Goal: Communication & Community: Answer question/provide support

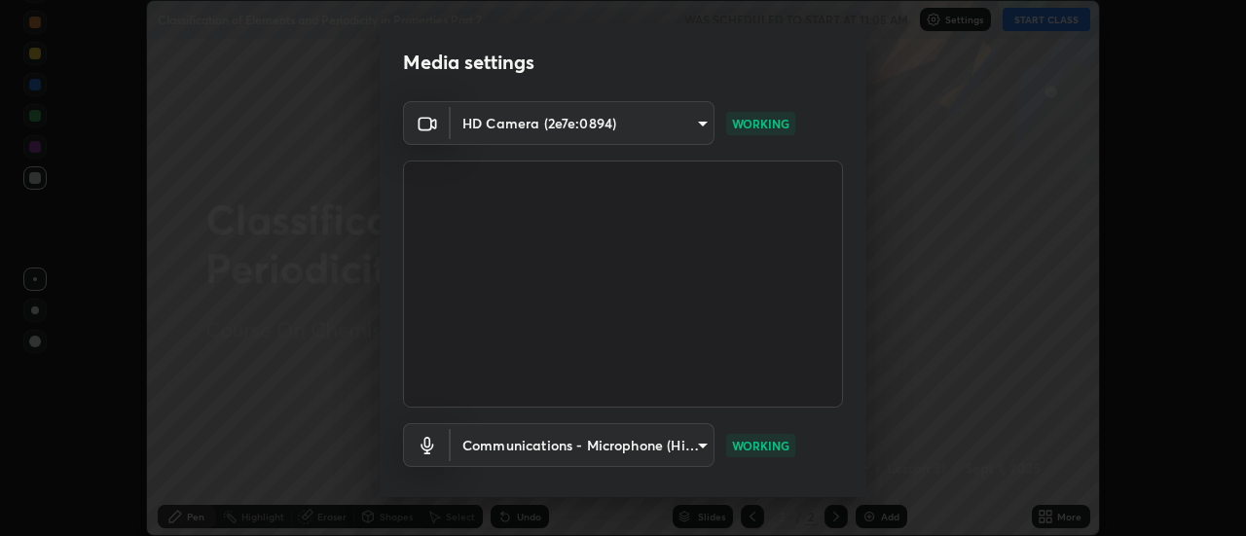
scroll to position [102, 0]
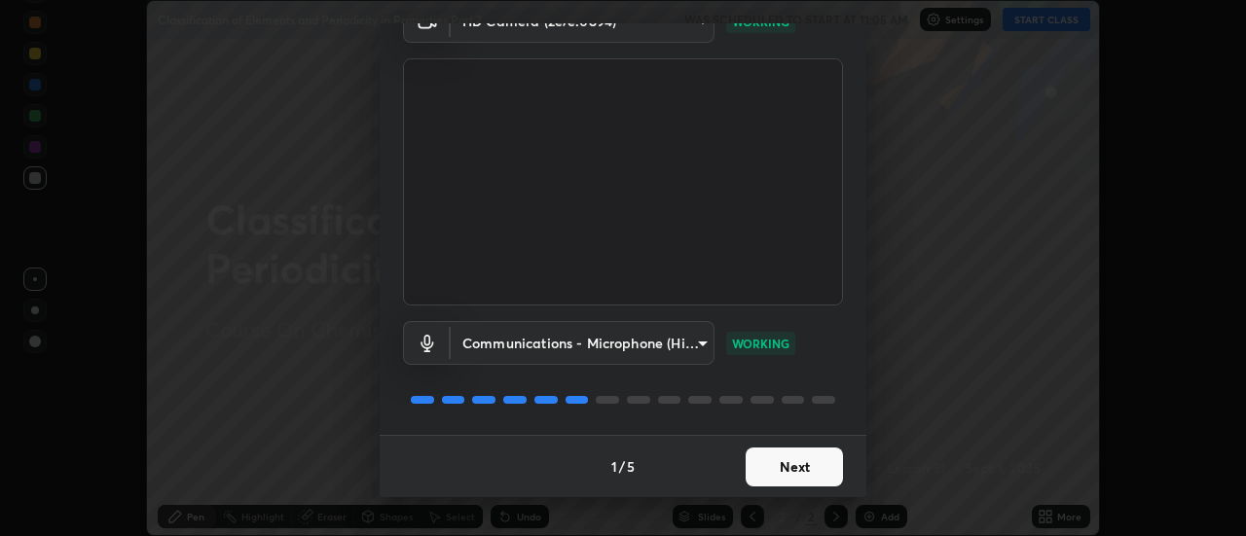
click at [797, 462] on button "Next" at bounding box center [794, 467] width 97 height 39
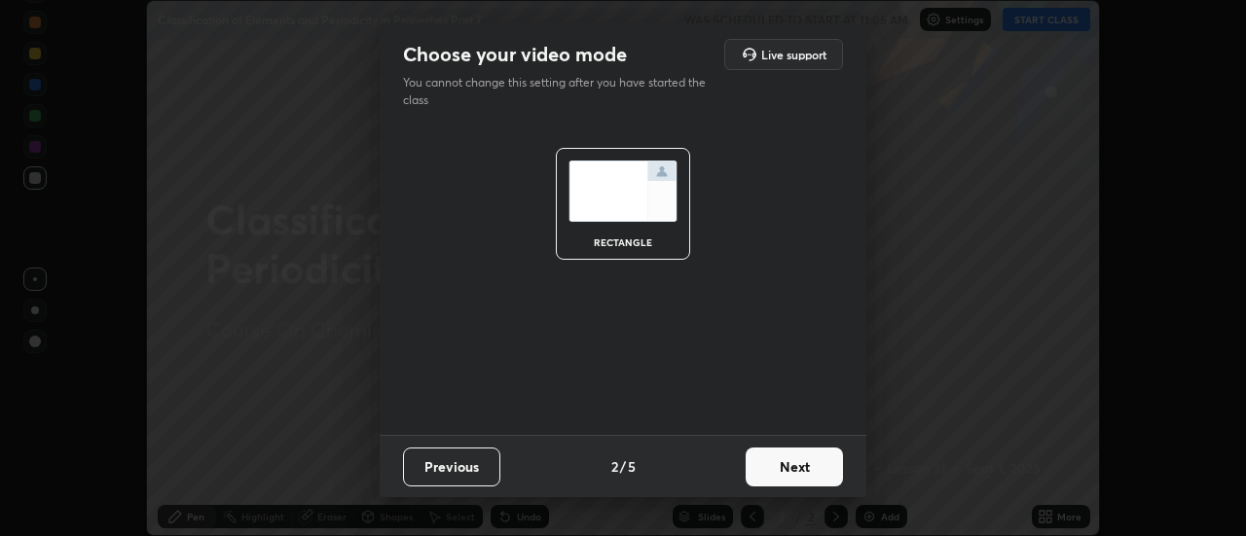
scroll to position [0, 0]
click at [795, 470] on button "Next" at bounding box center [794, 467] width 97 height 39
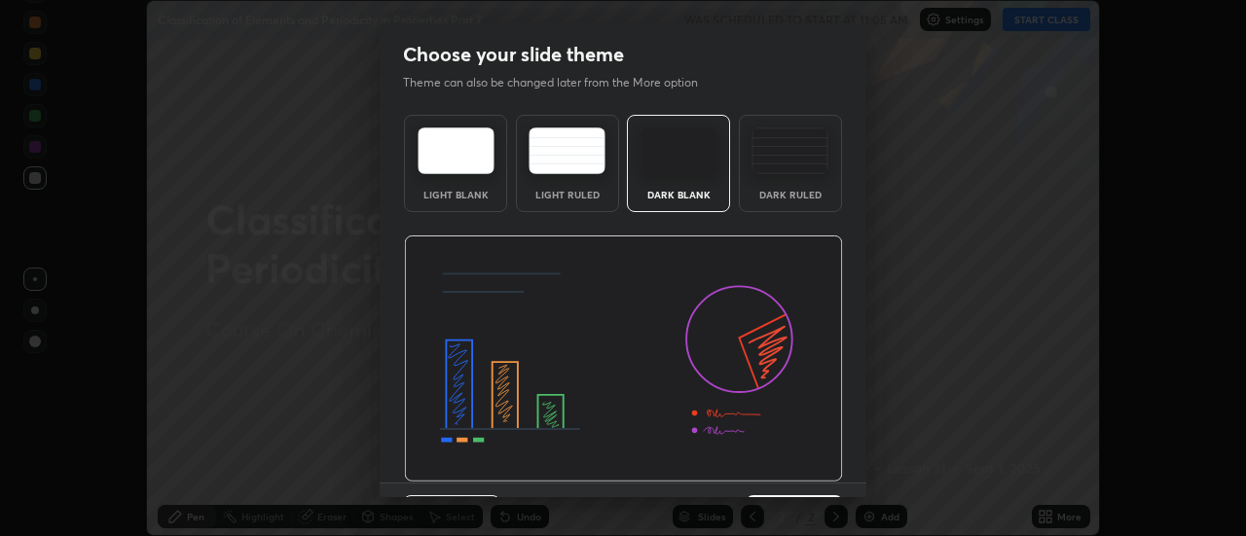
scroll to position [48, 0]
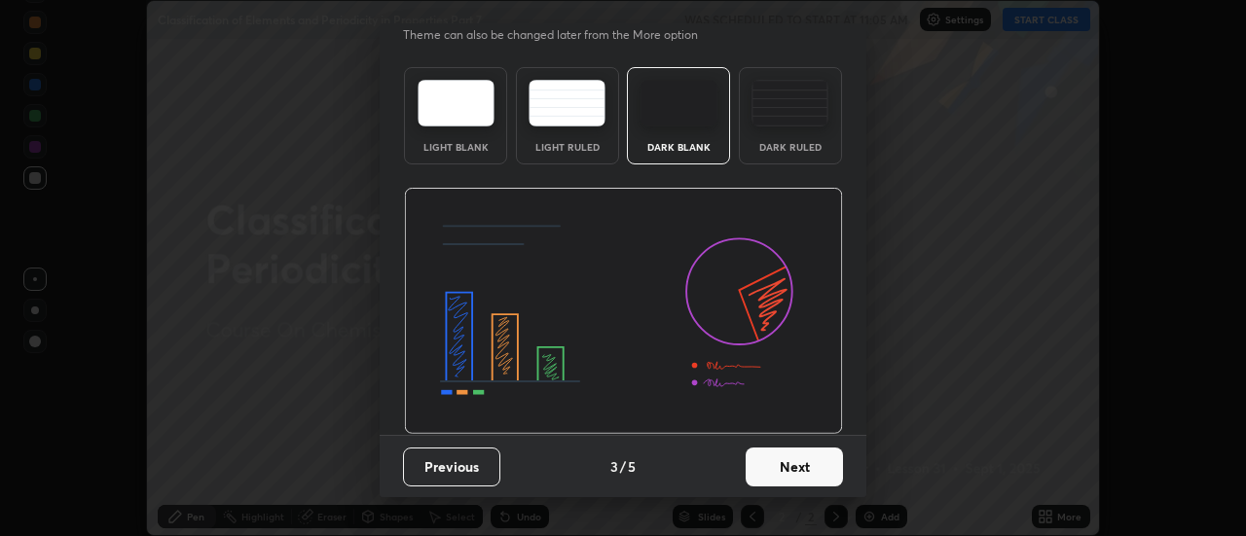
click at [807, 465] on button "Next" at bounding box center [794, 467] width 97 height 39
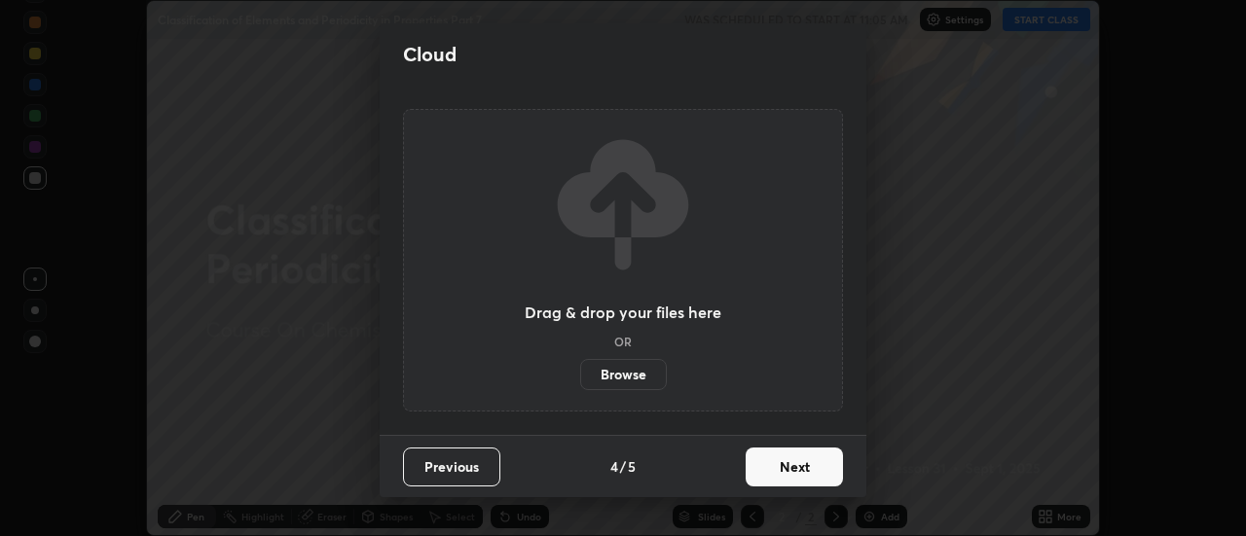
click at [802, 470] on button "Next" at bounding box center [794, 467] width 97 height 39
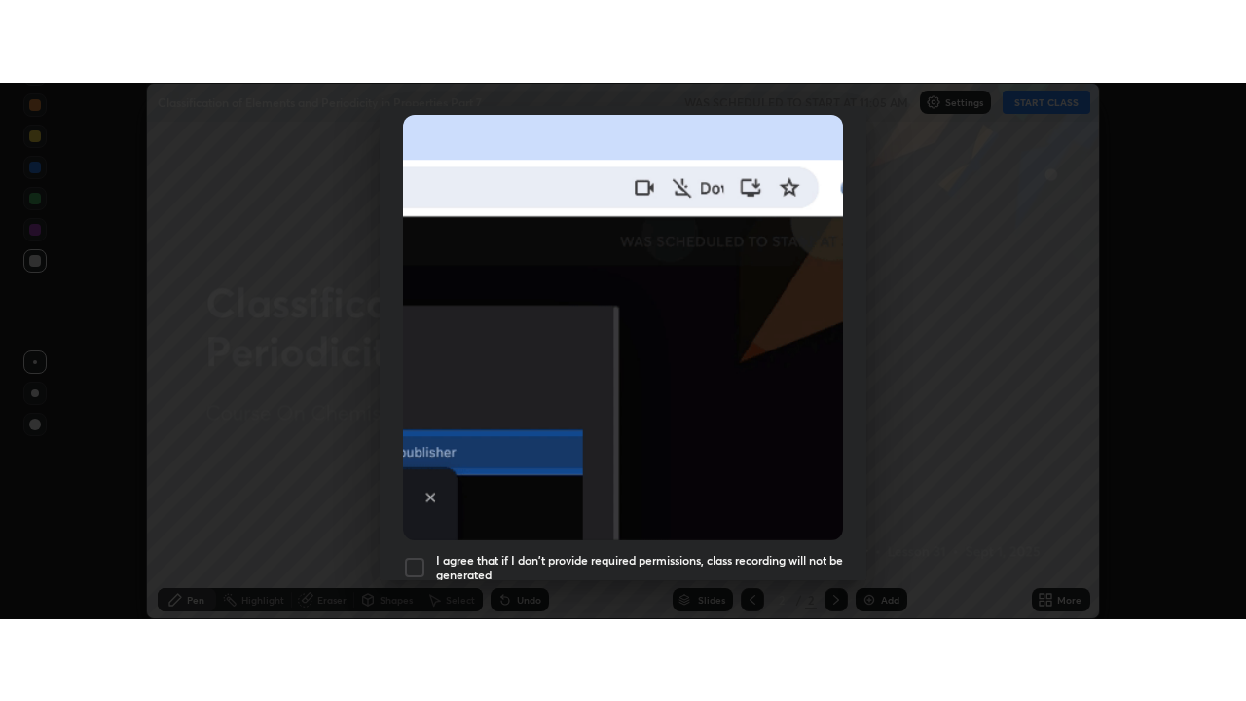
scroll to position [499, 0]
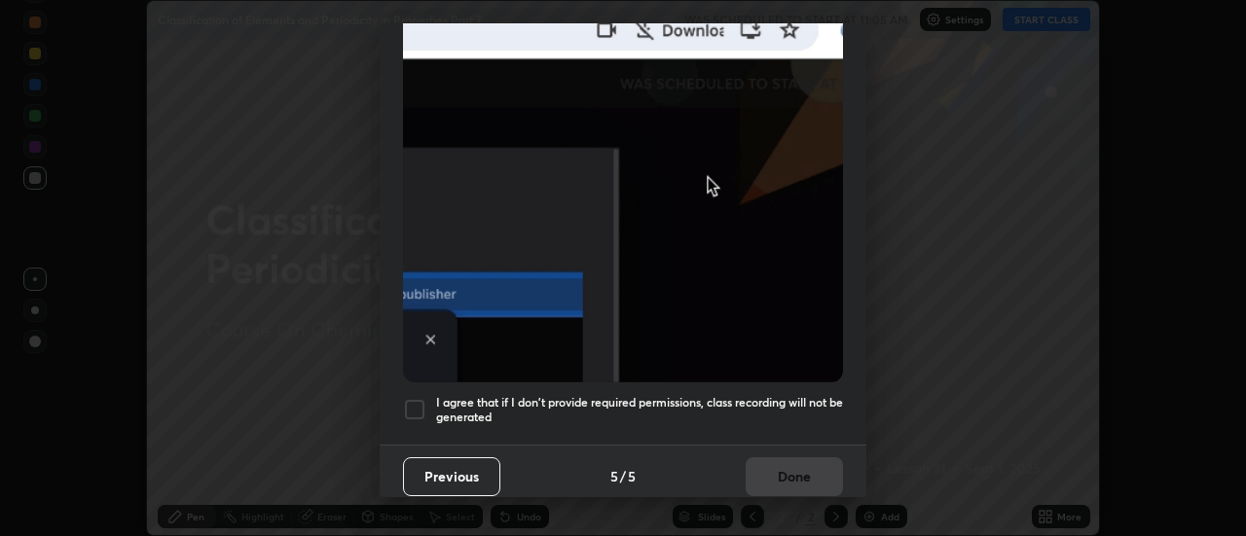
click at [415, 404] on div at bounding box center [414, 409] width 23 height 23
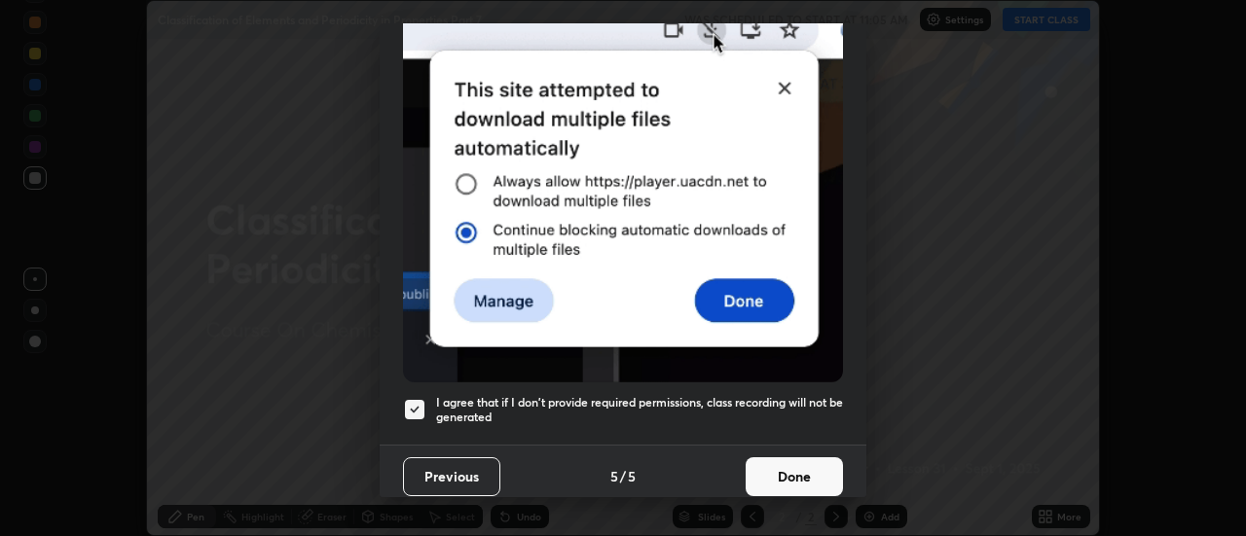
click at [794, 471] on button "Done" at bounding box center [794, 477] width 97 height 39
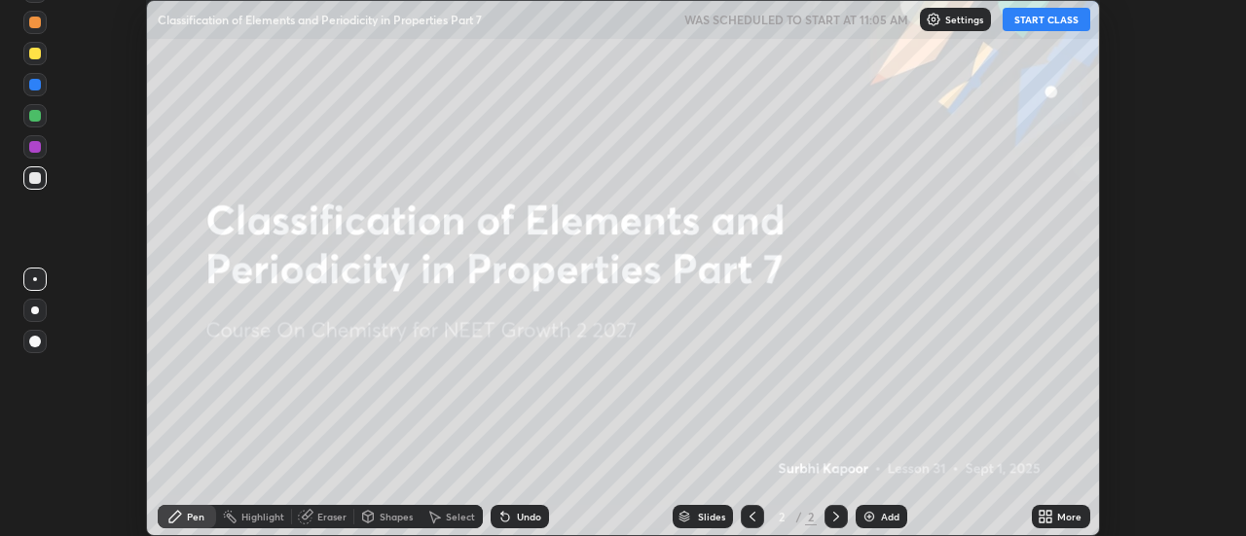
click at [1037, 18] on button "START CLASS" at bounding box center [1047, 19] width 88 height 23
click at [1064, 521] on div "More" at bounding box center [1069, 517] width 24 height 10
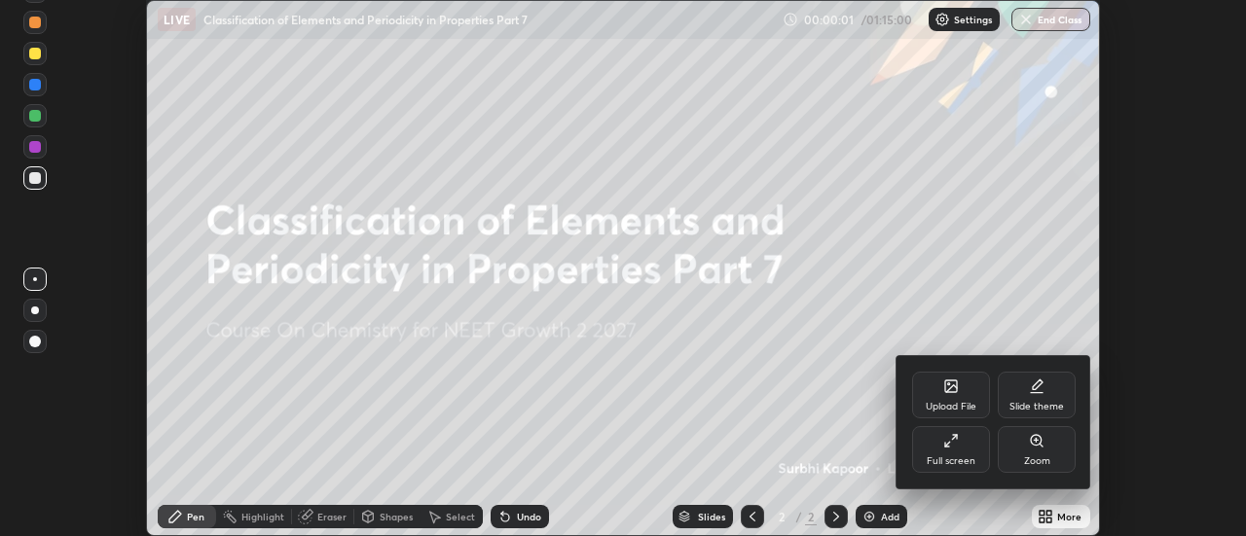
click at [978, 456] on div "Full screen" at bounding box center [951, 449] width 78 height 47
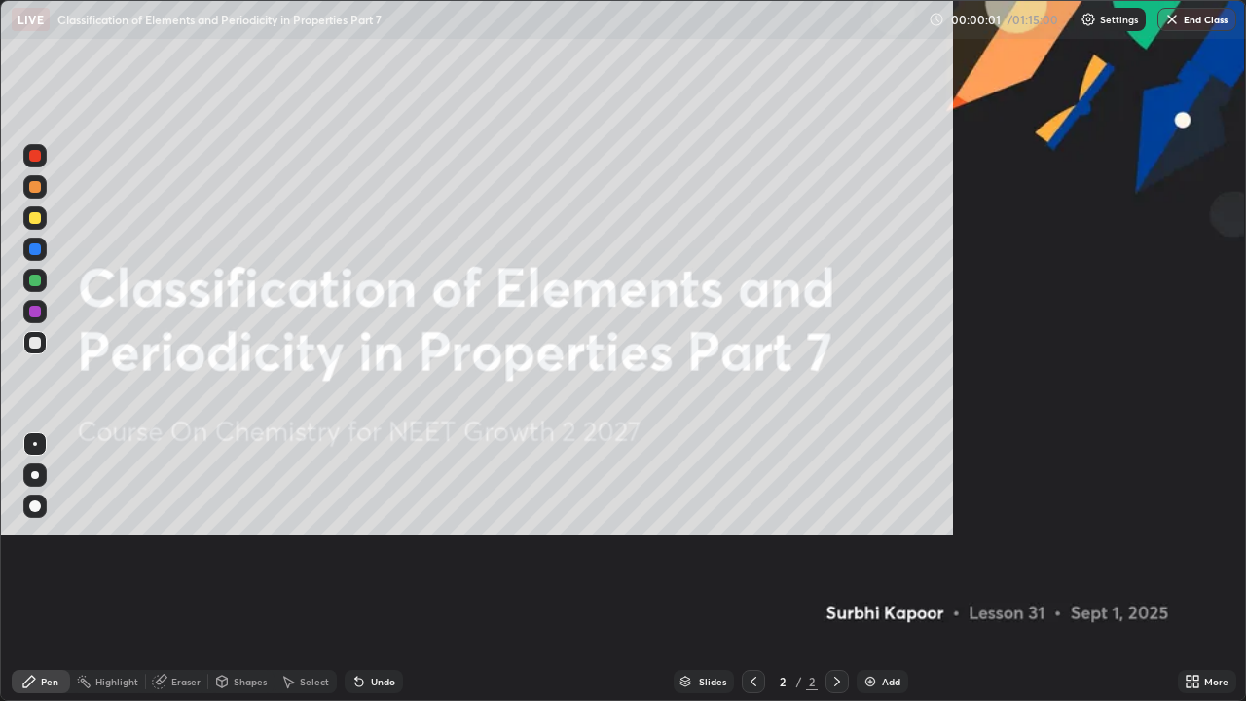
scroll to position [701, 1246]
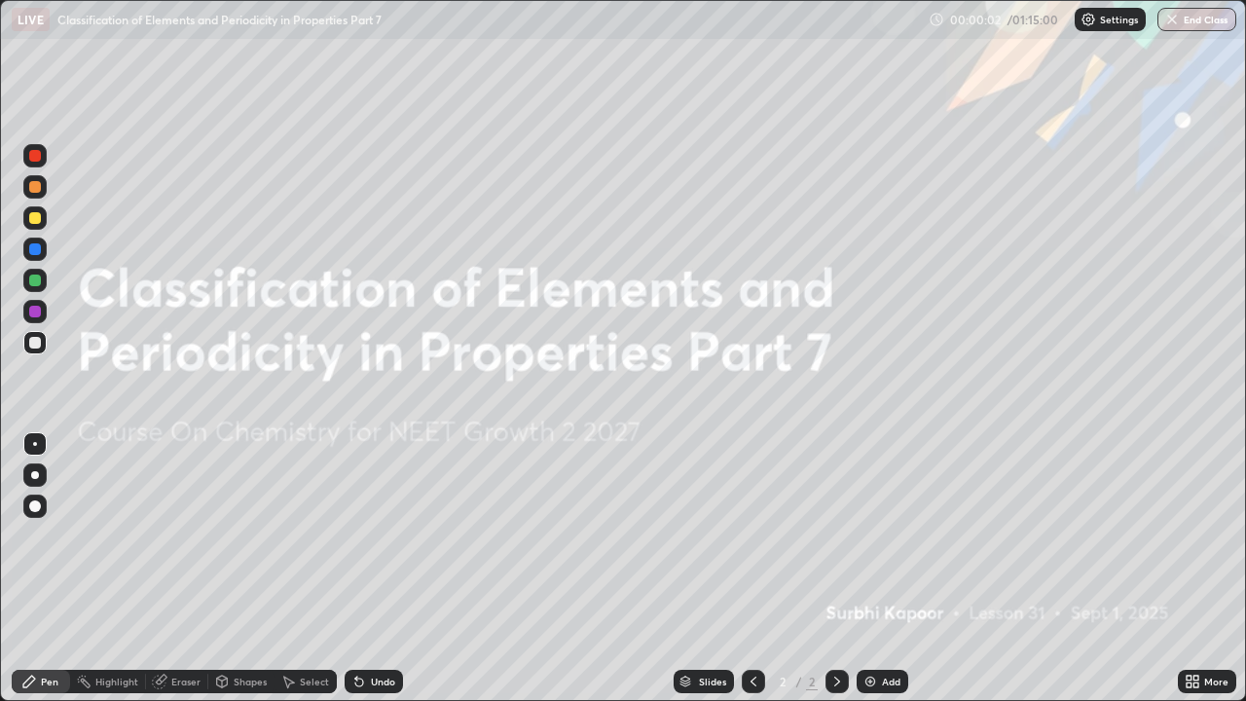
click at [892, 536] on div "Add" at bounding box center [891, 682] width 18 height 10
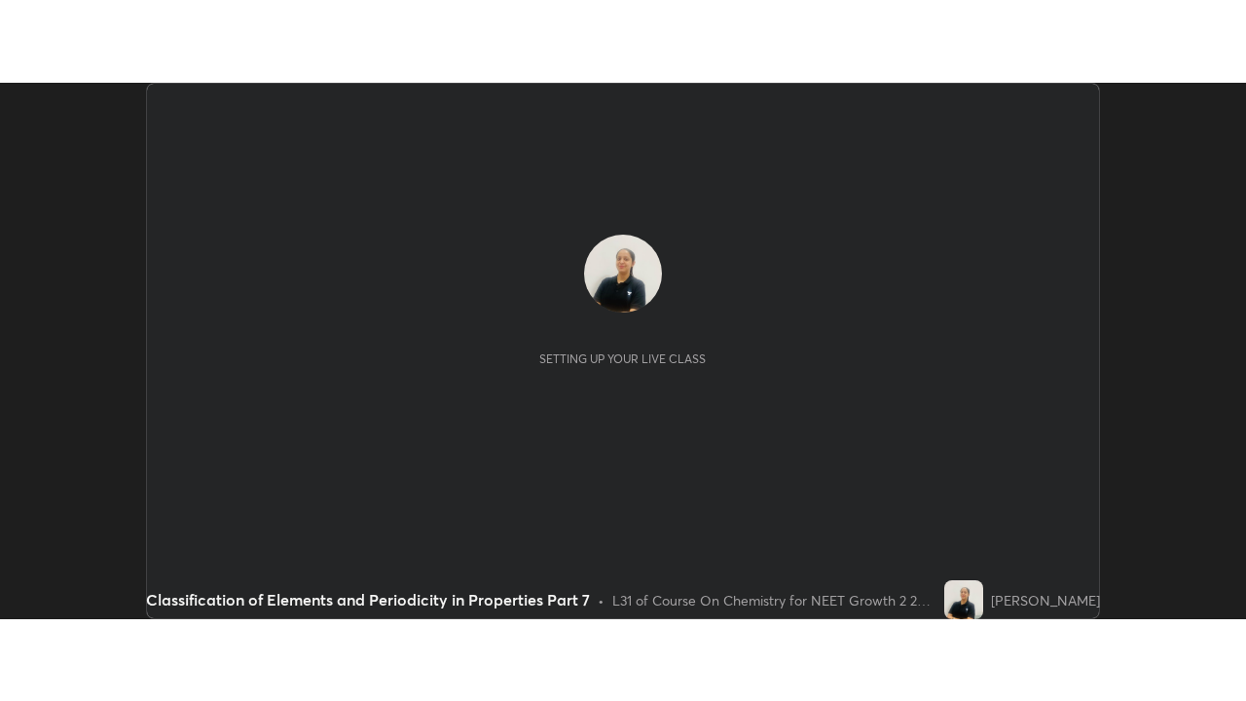
scroll to position [536, 1245]
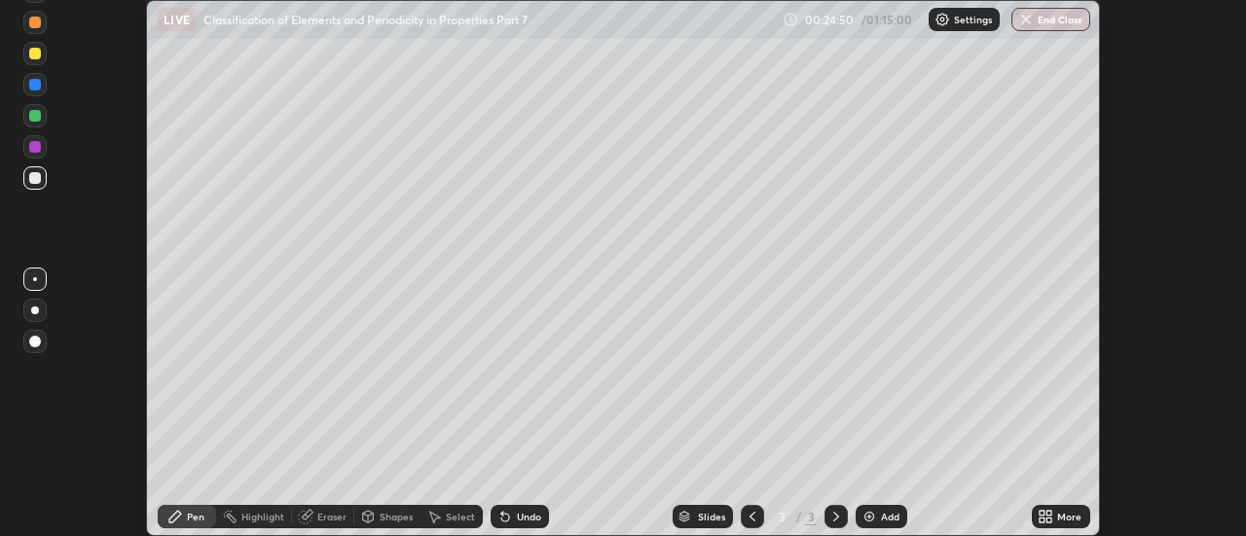
click at [1050, 513] on icon at bounding box center [1050, 513] width 5 height 5
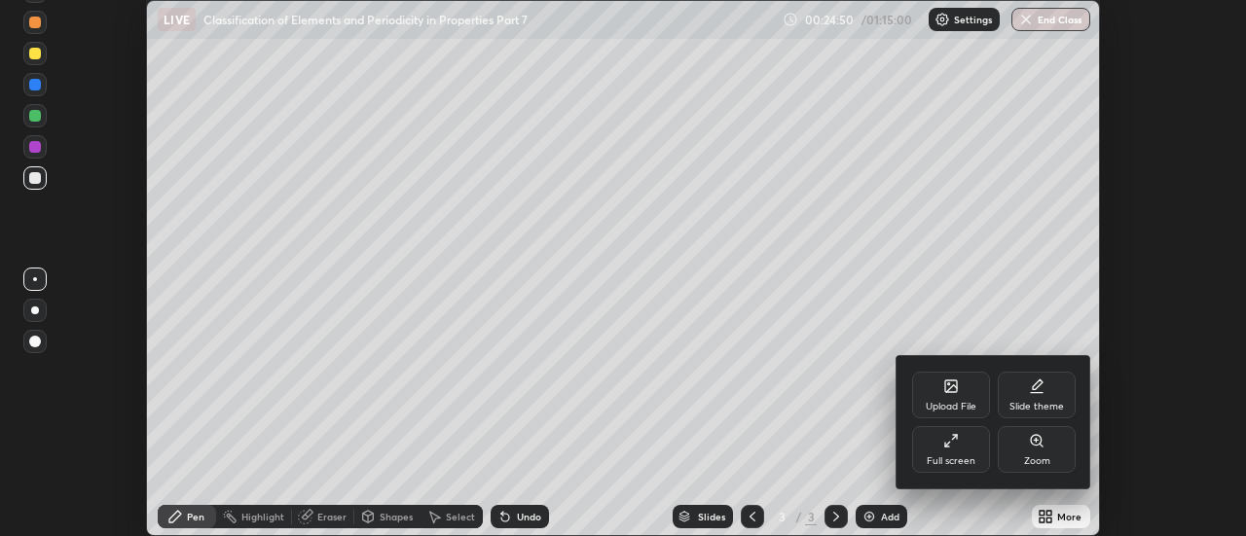
click at [965, 459] on div "Full screen" at bounding box center [951, 462] width 49 height 10
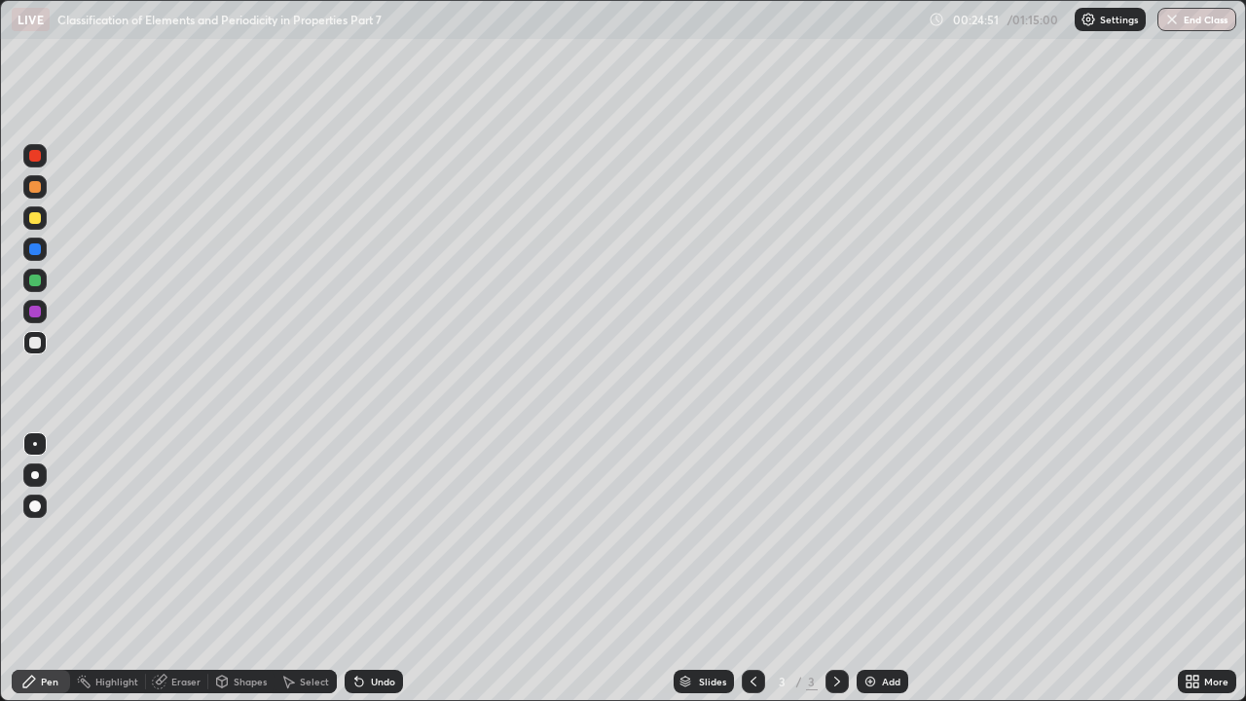
scroll to position [701, 1246]
click at [883, 536] on div "Add" at bounding box center [891, 682] width 18 height 10
click at [185, 536] on div "Eraser" at bounding box center [177, 681] width 62 height 23
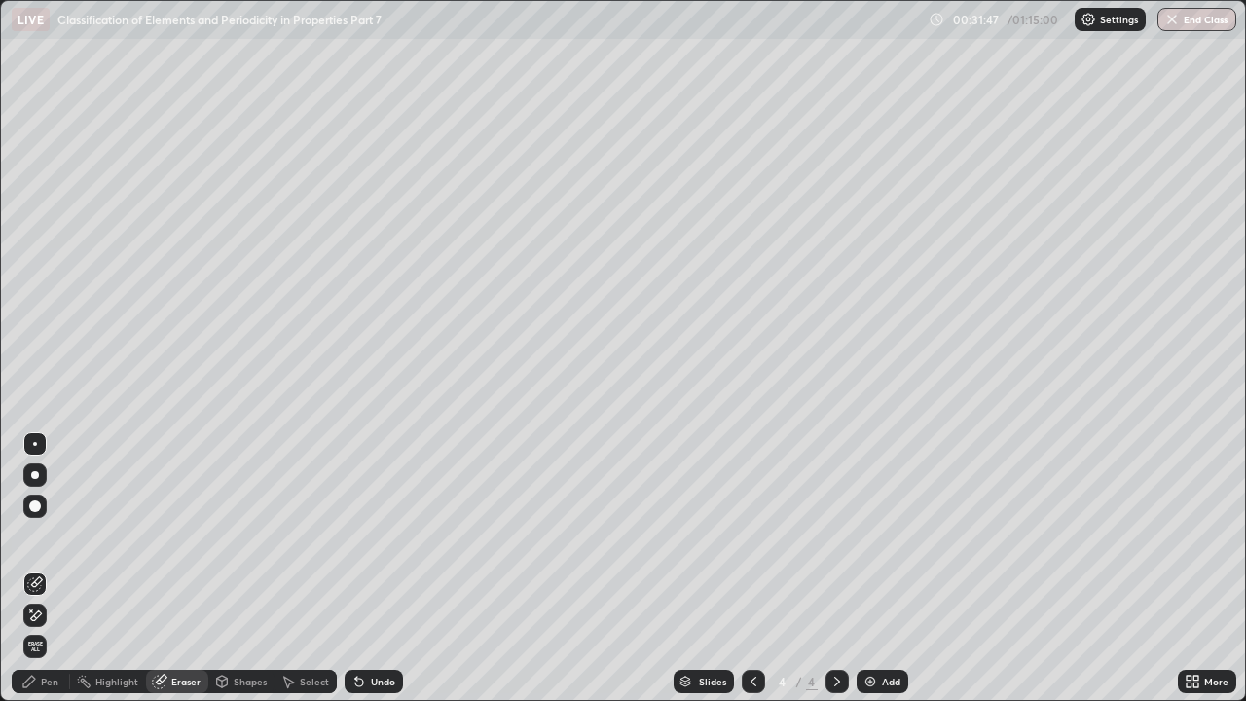
click at [45, 536] on div "Pen" at bounding box center [50, 682] width 18 height 10
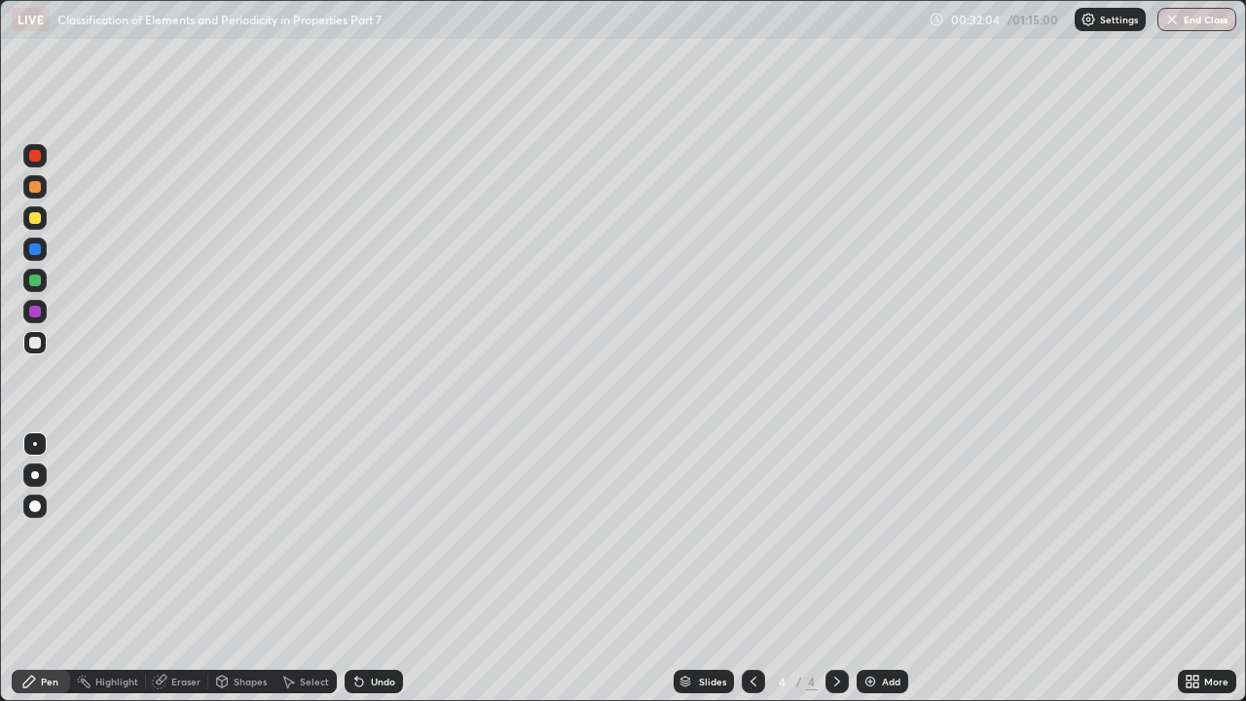
click at [192, 536] on div "Eraser" at bounding box center [185, 682] width 29 height 10
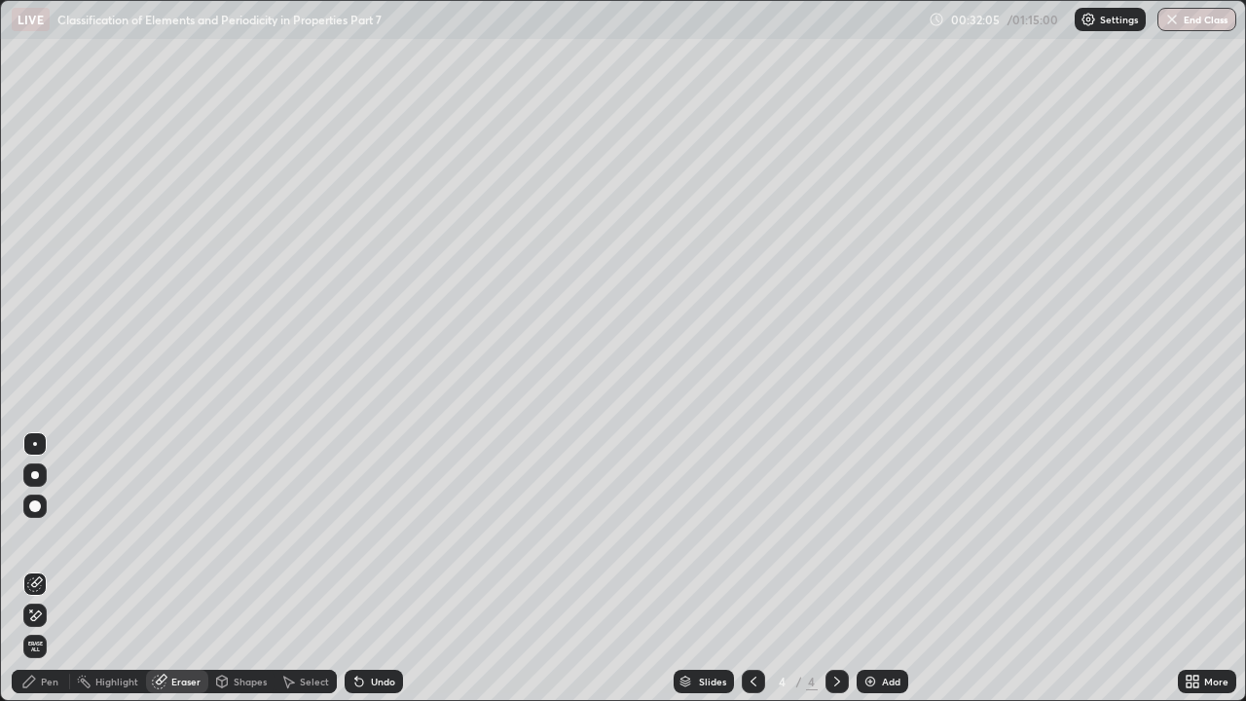
click at [55, 536] on div "Pen" at bounding box center [41, 681] width 58 height 23
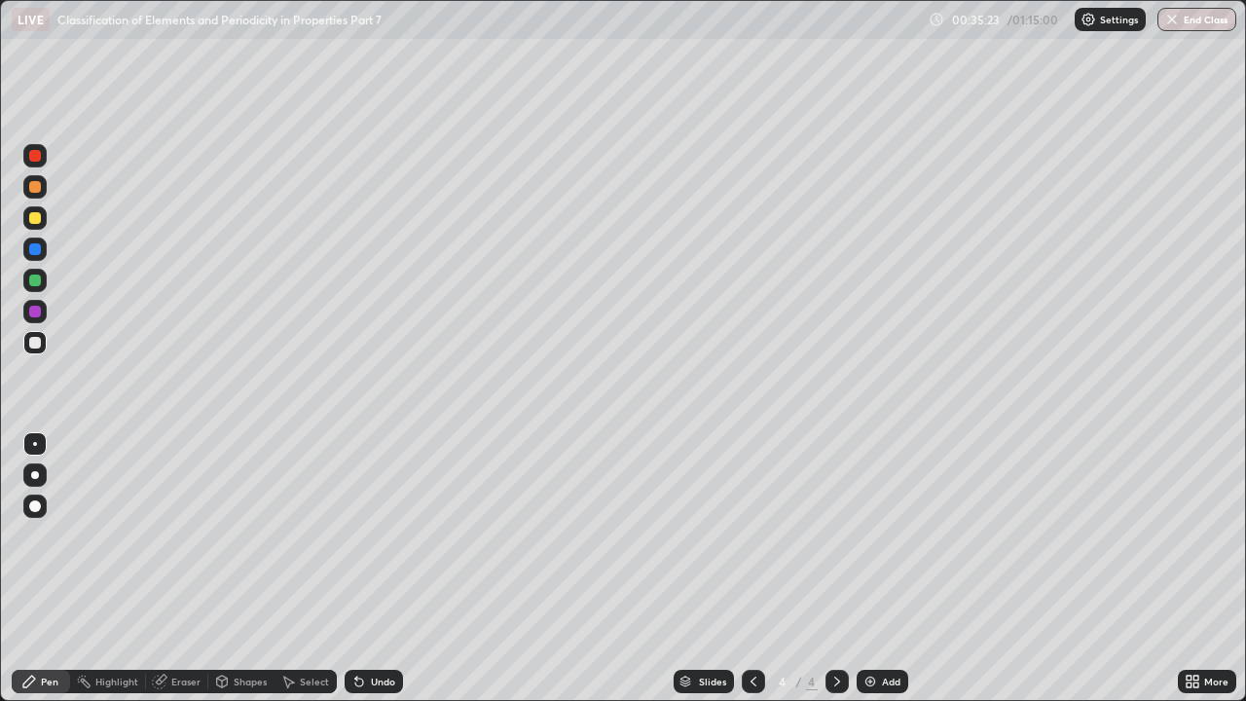
click at [882, 536] on div "Add" at bounding box center [891, 682] width 18 height 10
click at [372, 536] on div "Undo" at bounding box center [383, 682] width 24 height 10
click at [375, 536] on div "Undo" at bounding box center [374, 681] width 58 height 23
click at [375, 536] on div "Undo" at bounding box center [383, 682] width 24 height 10
click at [376, 536] on div "Undo" at bounding box center [383, 682] width 24 height 10
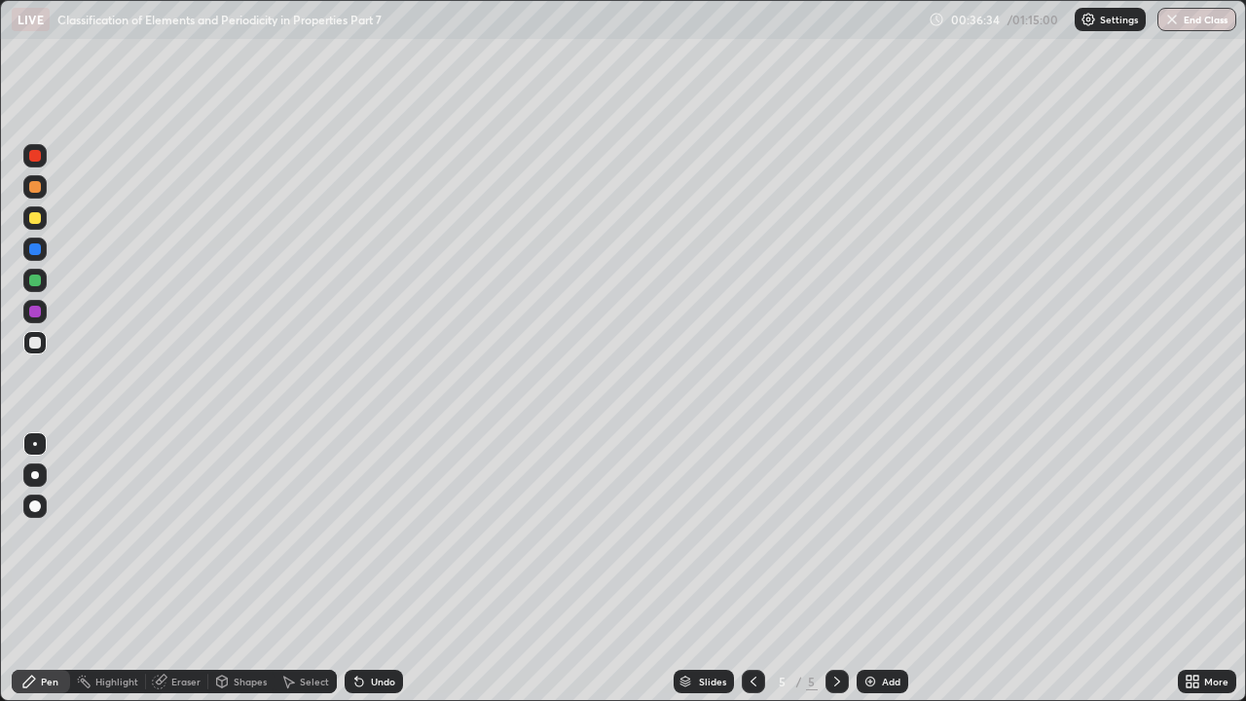
click at [383, 536] on div "Undo" at bounding box center [383, 682] width 24 height 10
click at [386, 536] on div "Undo" at bounding box center [374, 681] width 58 height 23
click at [387, 536] on div "Undo" at bounding box center [374, 681] width 58 height 23
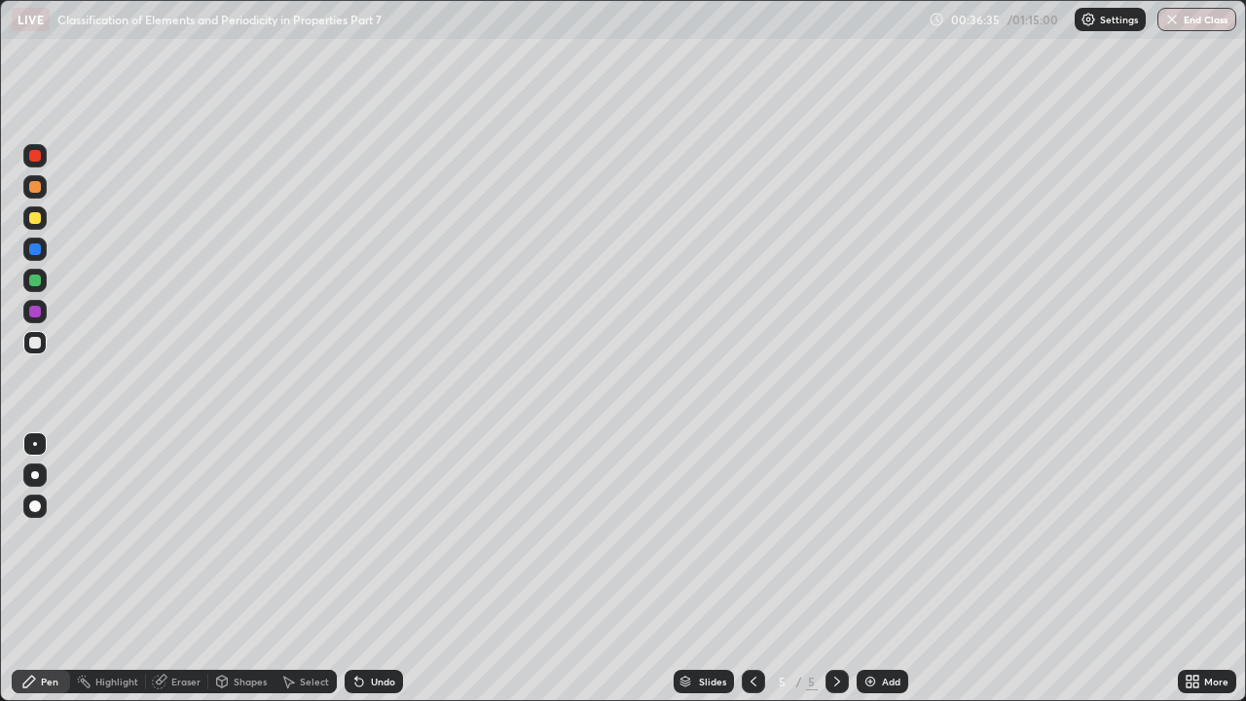
click at [389, 536] on div "Undo" at bounding box center [374, 681] width 58 height 23
click at [390, 536] on div "Undo" at bounding box center [374, 681] width 58 height 23
click at [387, 536] on div "Undo" at bounding box center [374, 681] width 58 height 23
click at [388, 536] on div "Undo" at bounding box center [374, 681] width 58 height 23
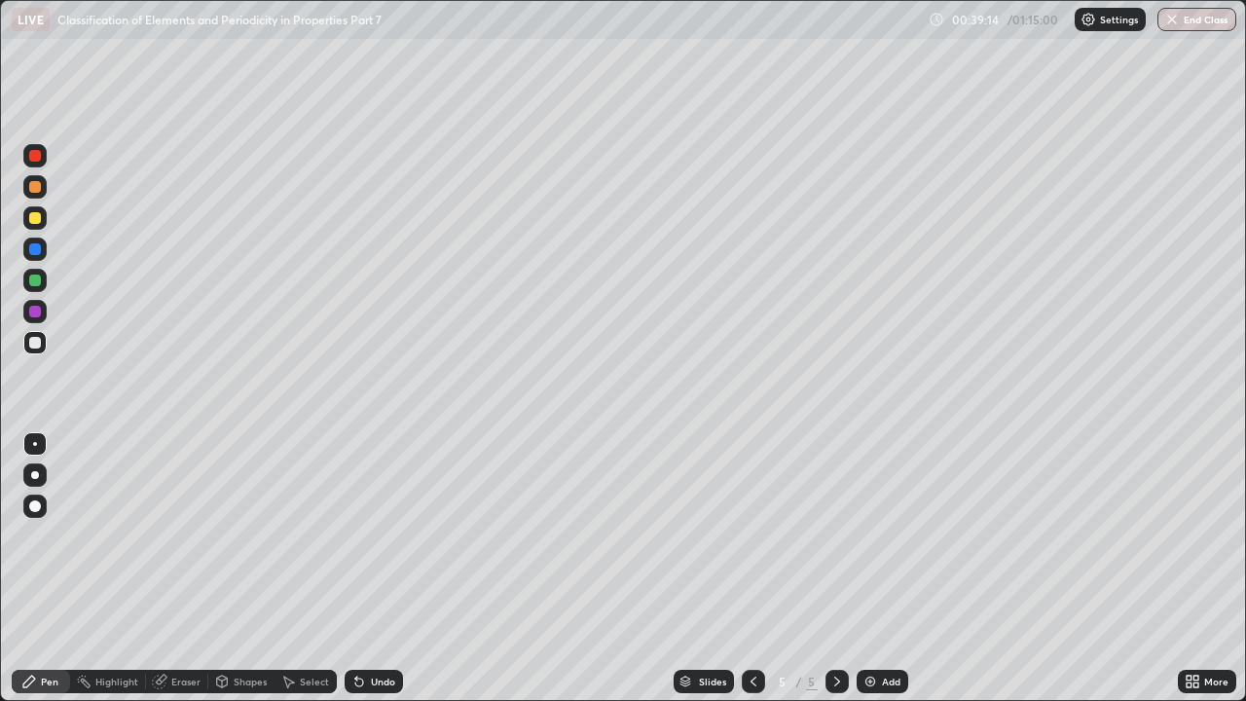
click at [889, 536] on div "Add" at bounding box center [891, 682] width 18 height 10
click at [374, 536] on div "Undo" at bounding box center [383, 682] width 24 height 10
click at [372, 536] on div "Undo" at bounding box center [383, 682] width 24 height 10
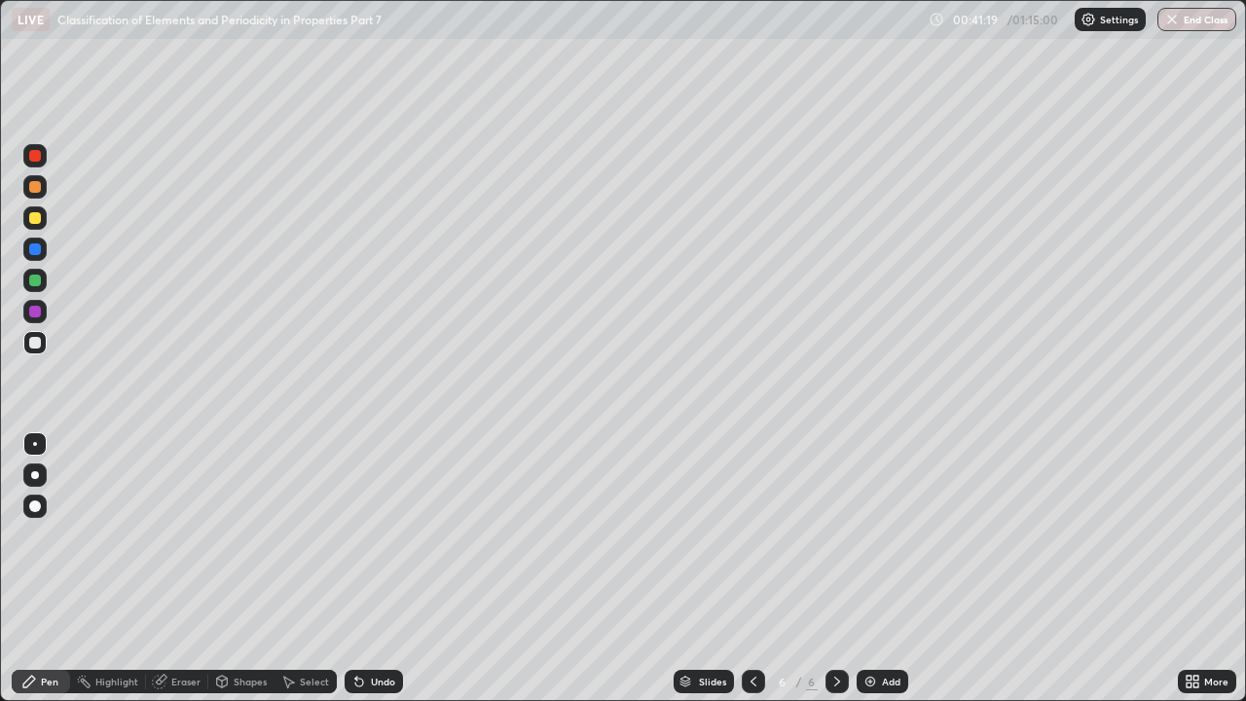
click at [891, 536] on div "Add" at bounding box center [891, 682] width 18 height 10
click at [385, 536] on div "Undo" at bounding box center [383, 682] width 24 height 10
click at [397, 536] on div "Undo" at bounding box center [374, 681] width 58 height 23
click at [173, 536] on div "Eraser" at bounding box center [185, 682] width 29 height 10
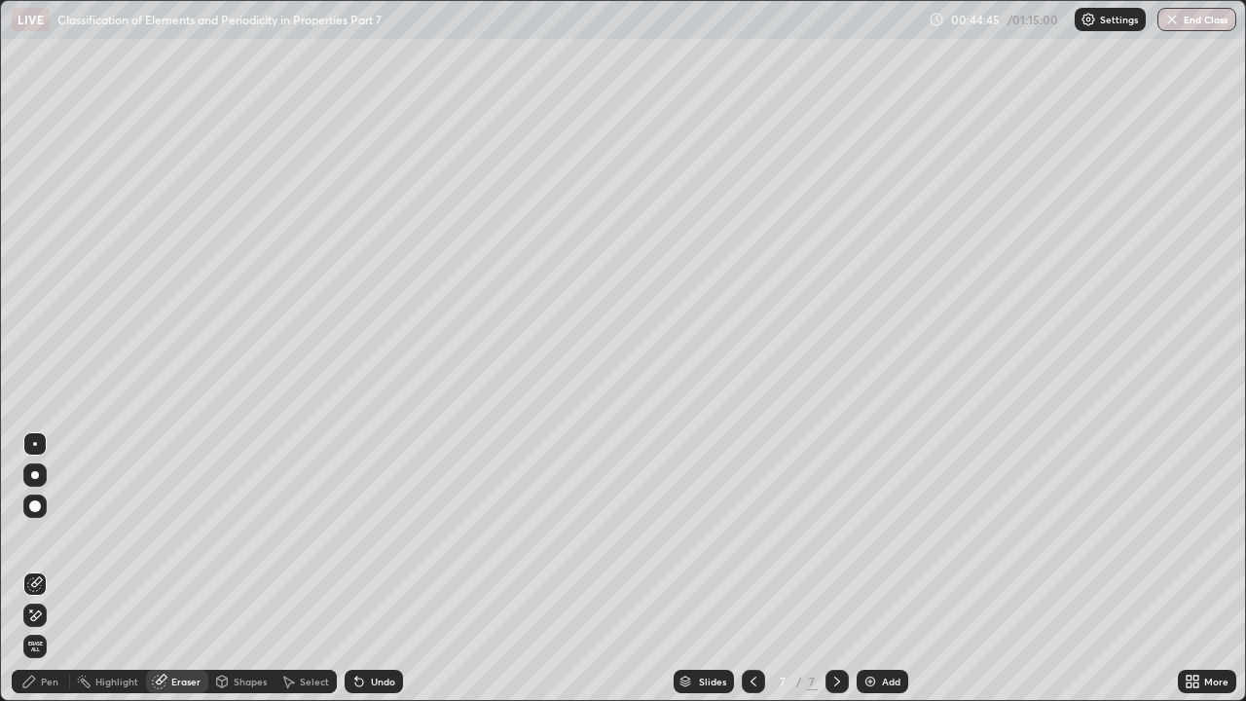
click at [50, 536] on div "Pen" at bounding box center [50, 682] width 18 height 10
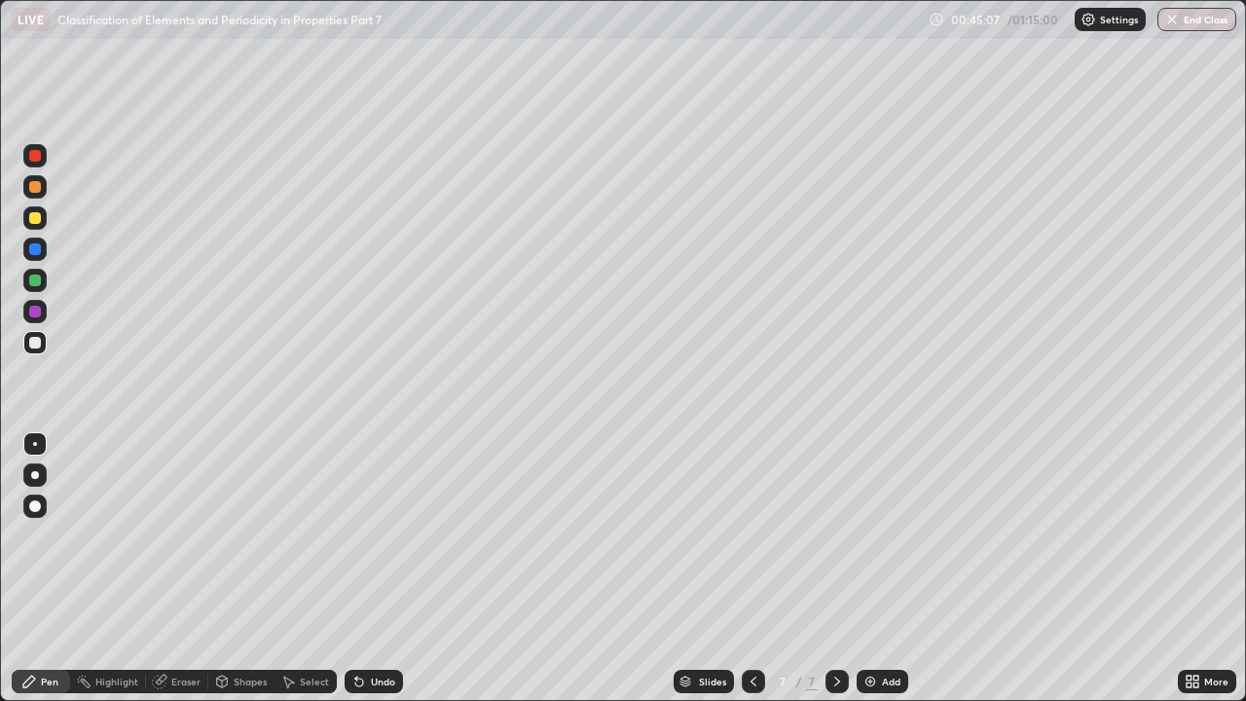
click at [48, 536] on div "Pen" at bounding box center [50, 682] width 18 height 10
click at [377, 536] on div "Undo" at bounding box center [383, 682] width 24 height 10
click at [175, 536] on div "Eraser" at bounding box center [185, 682] width 29 height 10
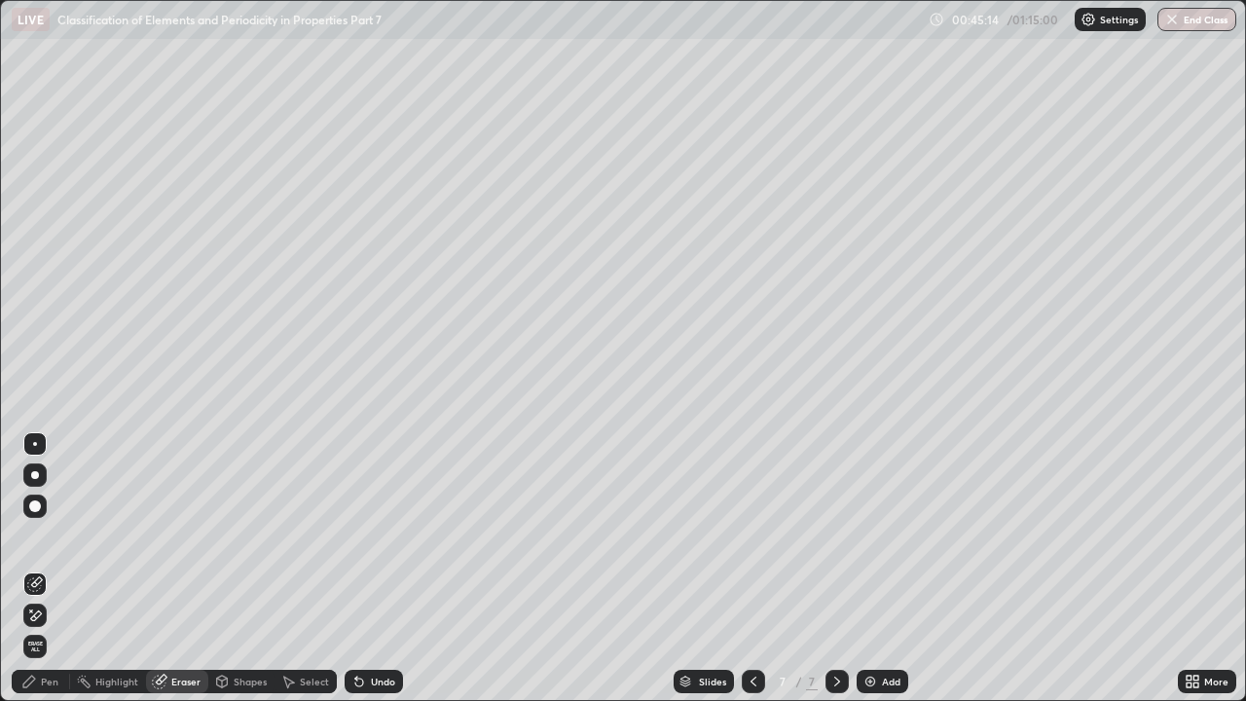
click at [43, 536] on div "Pen" at bounding box center [50, 682] width 18 height 10
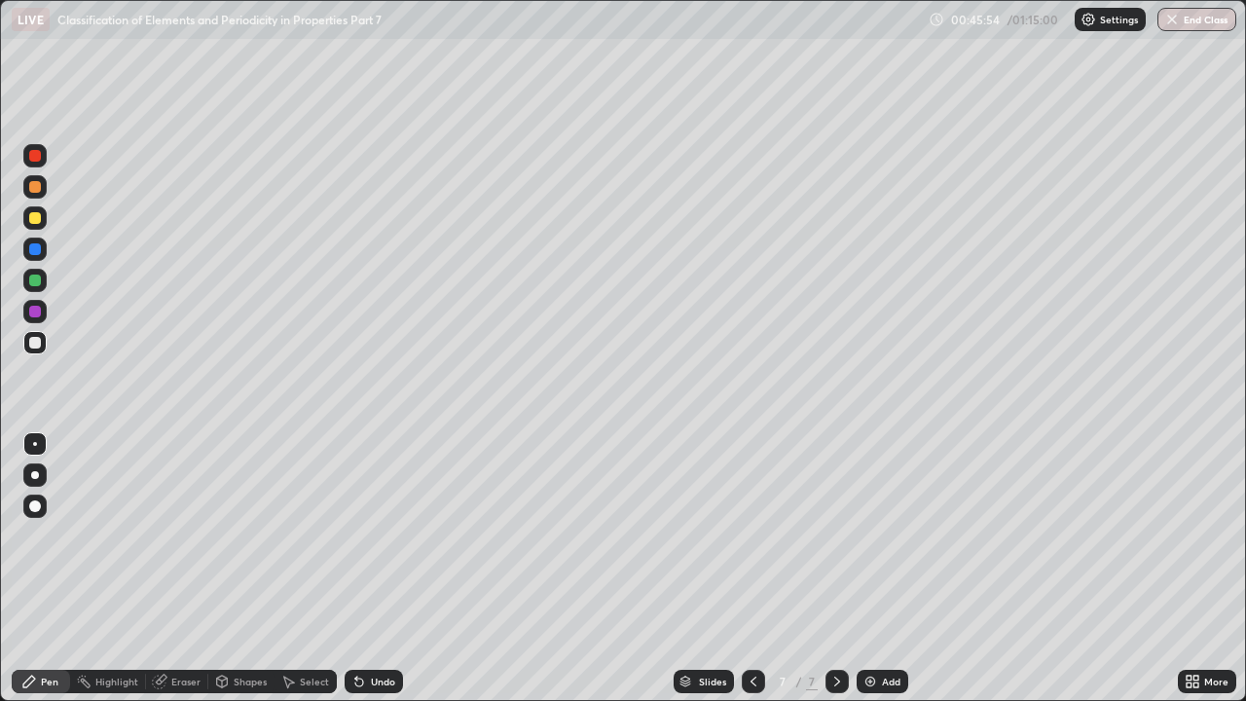
click at [377, 536] on div "Undo" at bounding box center [374, 681] width 58 height 23
click at [891, 536] on div "Add" at bounding box center [891, 682] width 18 height 10
click at [751, 536] on icon at bounding box center [754, 682] width 16 height 16
click at [751, 536] on icon at bounding box center [754, 682] width 6 height 10
click at [835, 536] on icon at bounding box center [838, 682] width 16 height 16
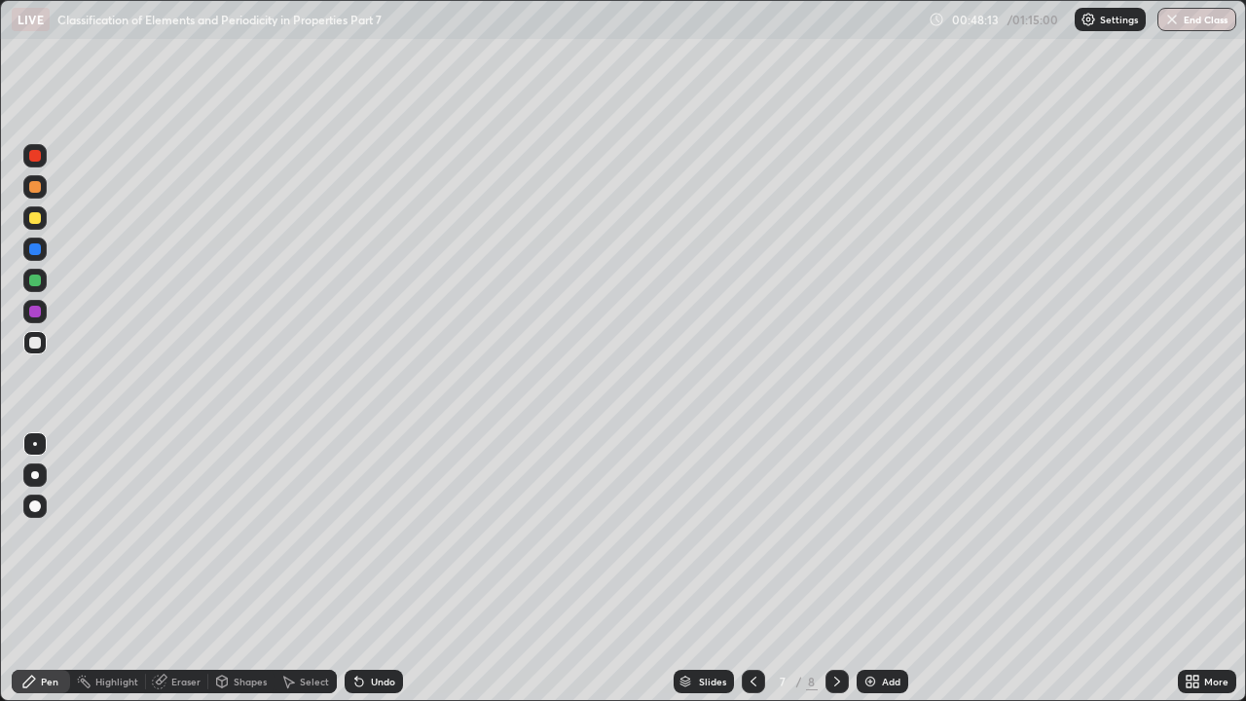
click at [835, 536] on icon at bounding box center [838, 682] width 16 height 16
click at [371, 536] on div "Undo" at bounding box center [383, 682] width 24 height 10
click at [749, 536] on icon at bounding box center [754, 682] width 16 height 16
click at [752, 536] on icon at bounding box center [754, 682] width 16 height 16
click at [835, 536] on icon at bounding box center [838, 682] width 16 height 16
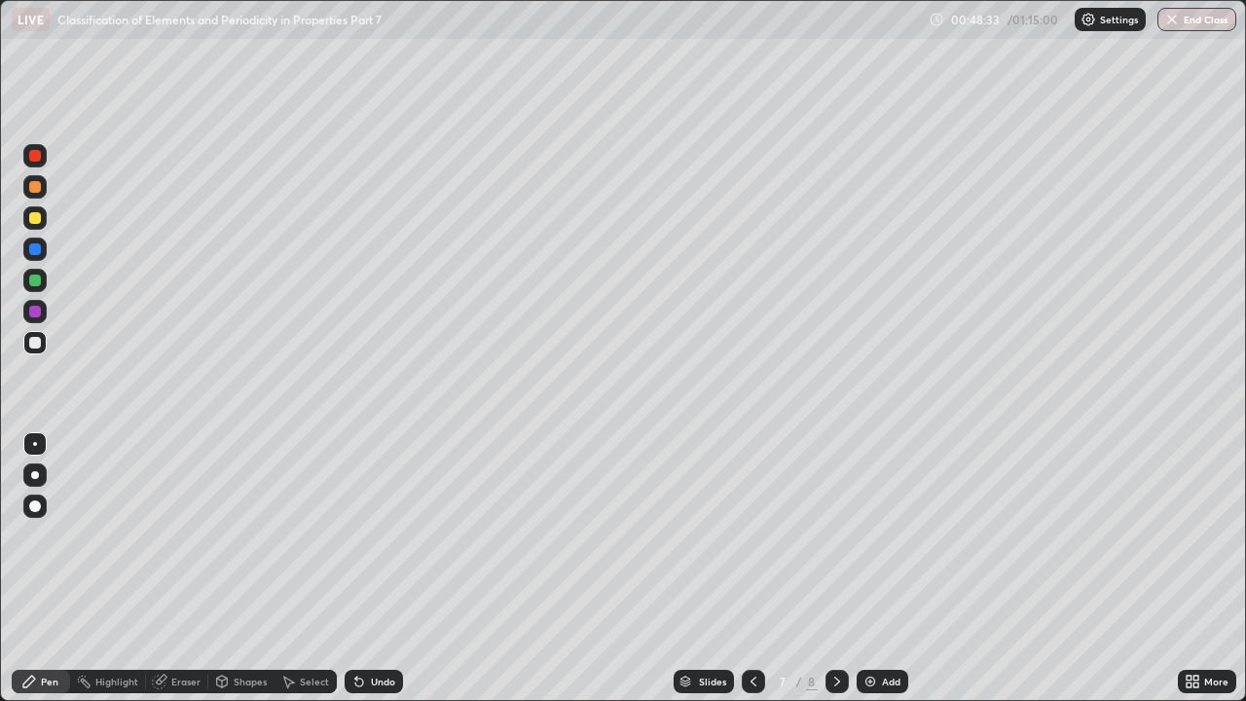
click at [835, 536] on icon at bounding box center [838, 682] width 16 height 16
click at [751, 536] on icon at bounding box center [754, 682] width 16 height 16
click at [760, 536] on div at bounding box center [753, 681] width 23 height 23
click at [835, 536] on icon at bounding box center [838, 682] width 16 height 16
click at [834, 536] on icon at bounding box center [837, 682] width 6 height 10
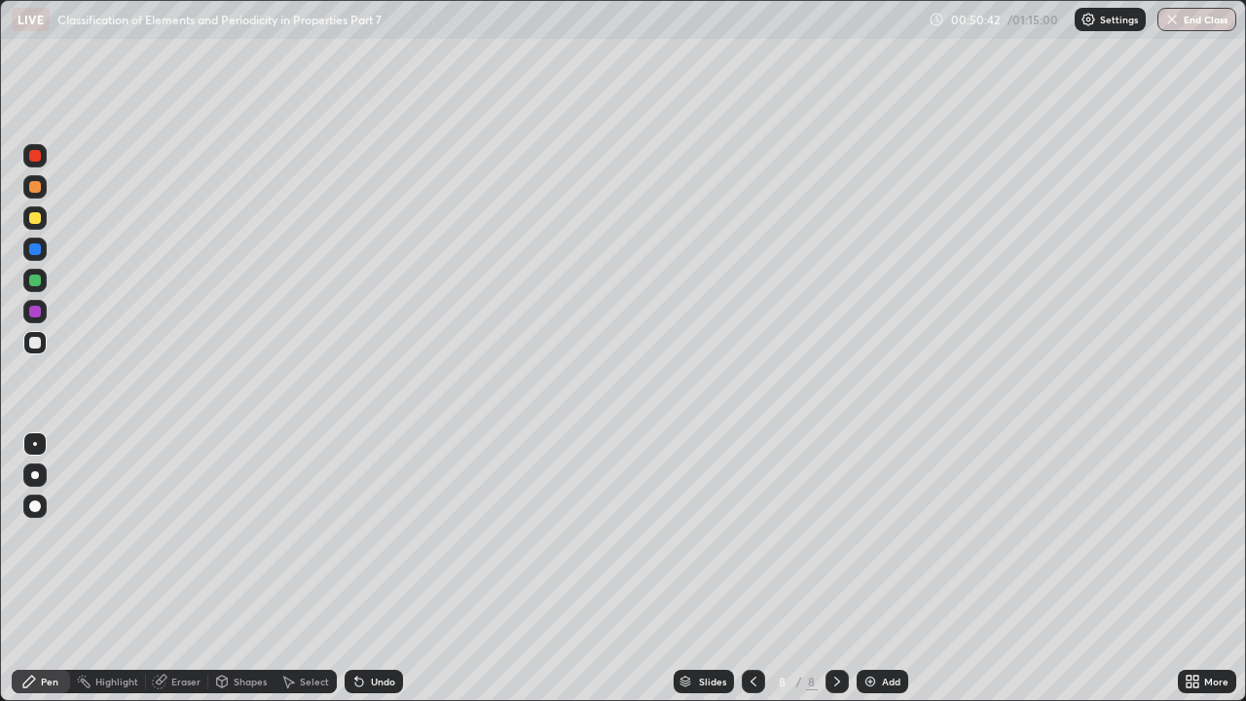
click at [891, 536] on div "Add" at bounding box center [891, 682] width 18 height 10
click at [759, 536] on div at bounding box center [753, 681] width 23 height 23
click at [377, 536] on div "Undo" at bounding box center [374, 681] width 58 height 23
click at [379, 536] on div "Undo" at bounding box center [374, 681] width 58 height 23
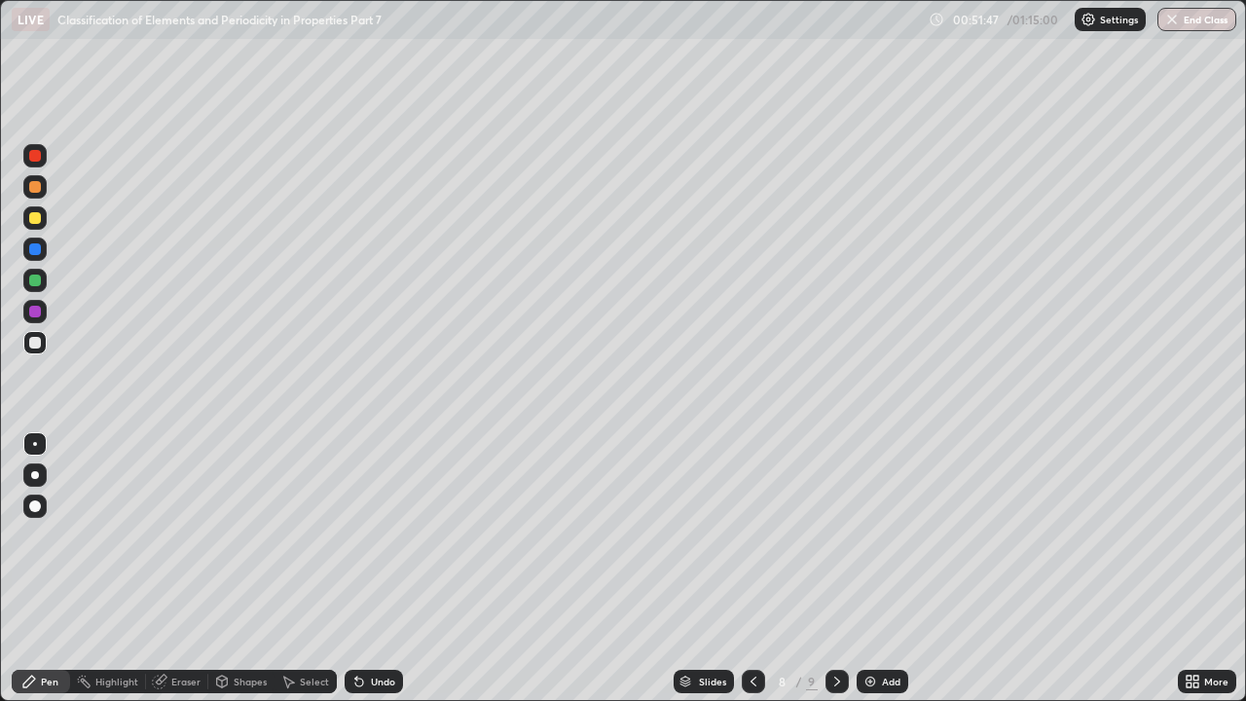
click at [380, 536] on div "Undo" at bounding box center [374, 681] width 58 height 23
click at [378, 536] on div "Undo" at bounding box center [374, 681] width 58 height 23
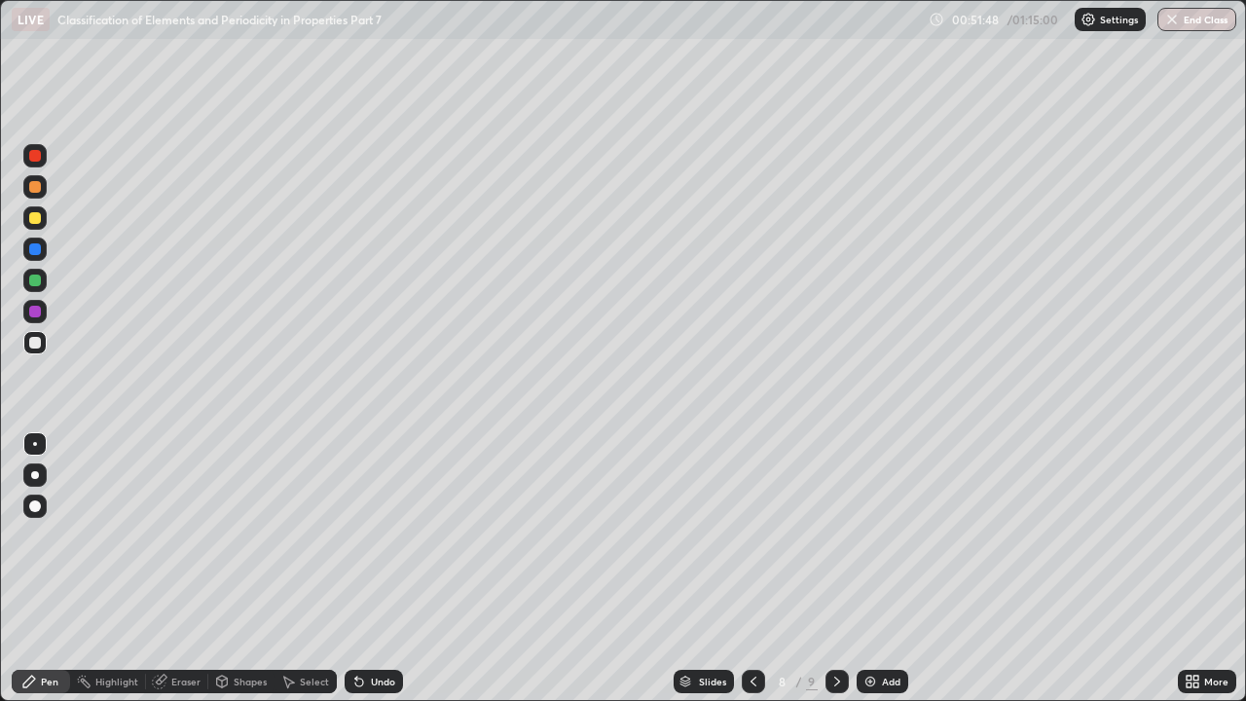
click at [379, 536] on div "Undo" at bounding box center [383, 682] width 24 height 10
click at [381, 536] on div "Undo" at bounding box center [383, 682] width 24 height 10
click at [386, 536] on div "Undo" at bounding box center [374, 681] width 58 height 23
click at [1101, 536] on div "Slides 8 / 9 Add" at bounding box center [790, 681] width 775 height 39
click at [188, 536] on div "Eraser" at bounding box center [185, 682] width 29 height 10
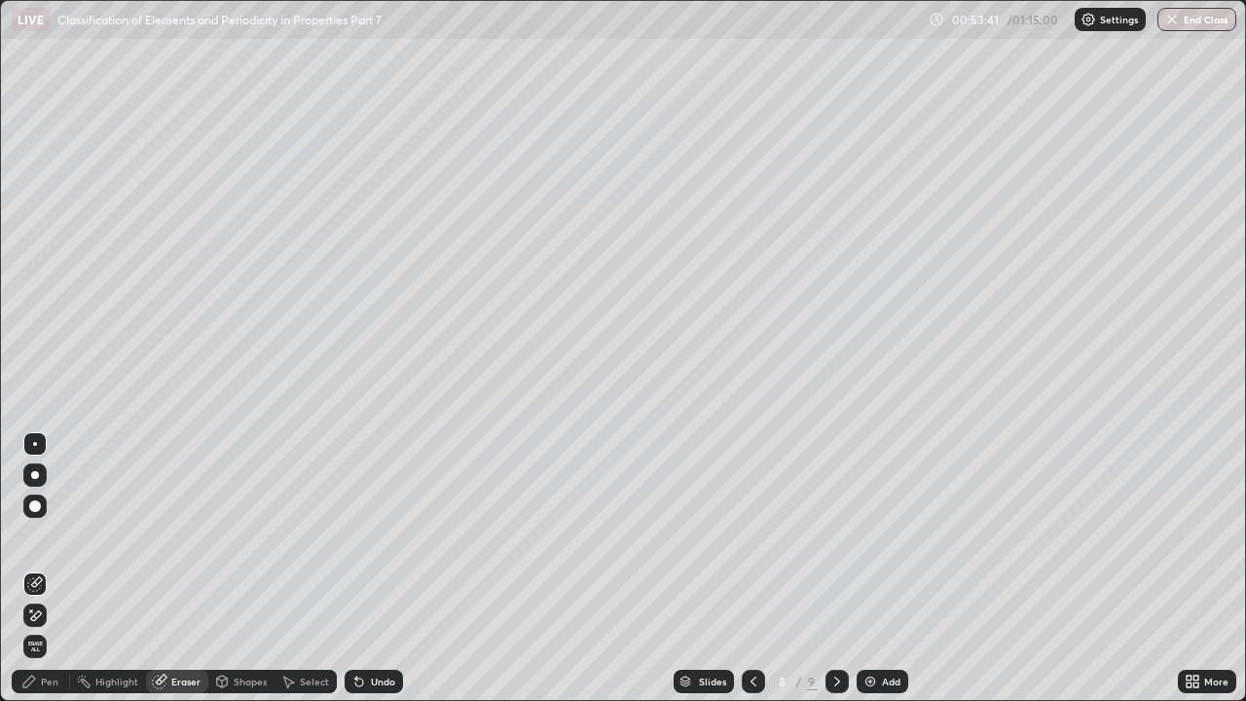
click at [47, 536] on div "Pen" at bounding box center [50, 682] width 18 height 10
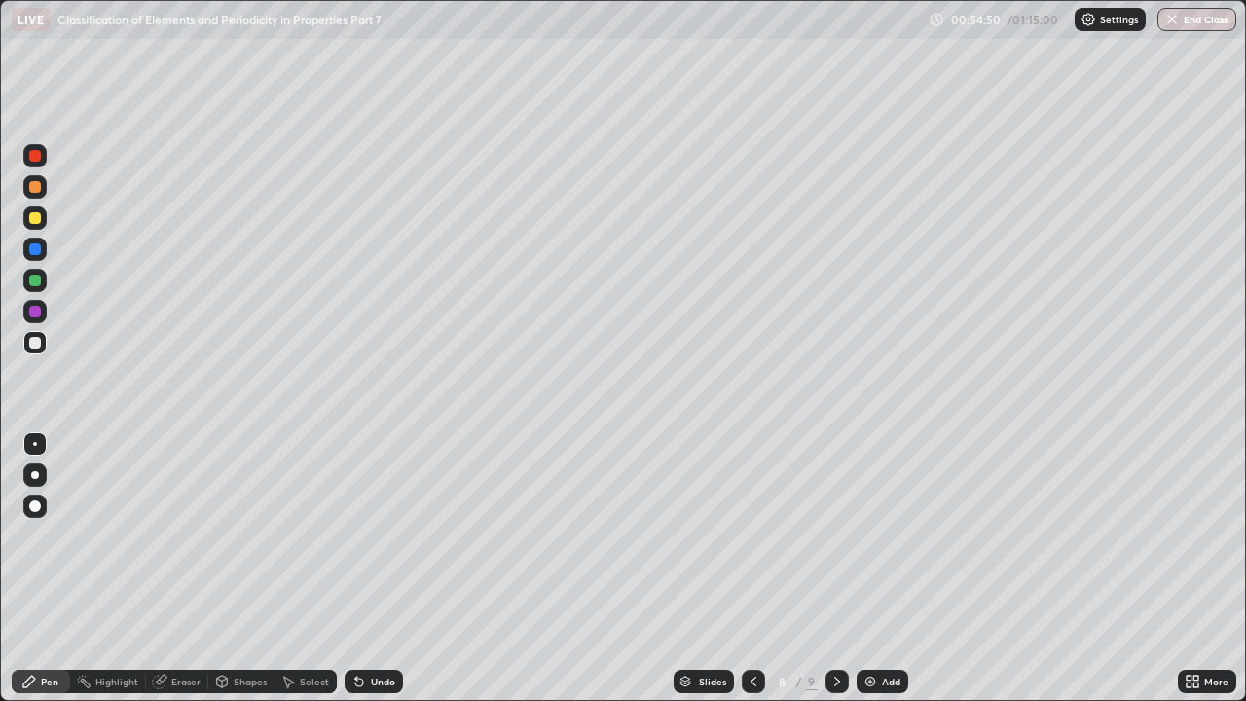
click at [752, 536] on icon at bounding box center [754, 682] width 16 height 16
click at [835, 536] on icon at bounding box center [838, 682] width 16 height 16
click at [836, 536] on icon at bounding box center [838, 682] width 16 height 16
click at [835, 536] on icon at bounding box center [838, 682] width 16 height 16
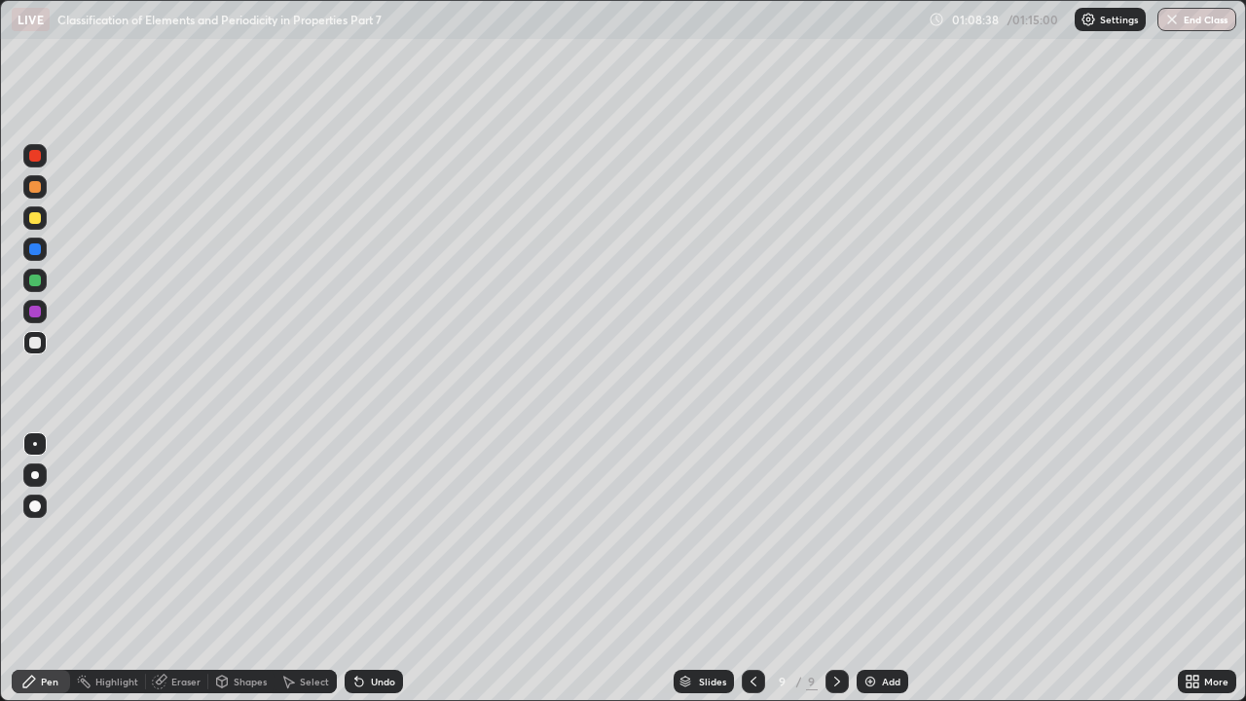
click at [760, 536] on div at bounding box center [753, 681] width 23 height 23
click at [835, 536] on icon at bounding box center [838, 682] width 16 height 16
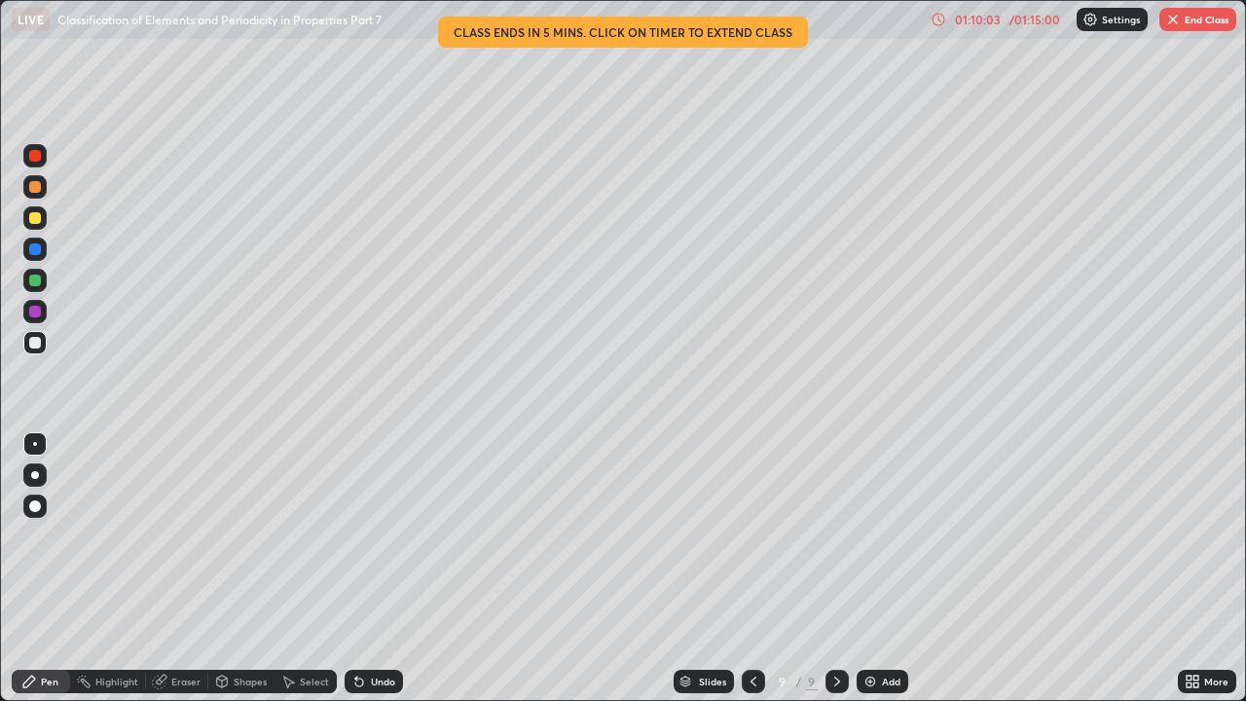
click at [1206, 26] on button "End Class" at bounding box center [1198, 19] width 77 height 23
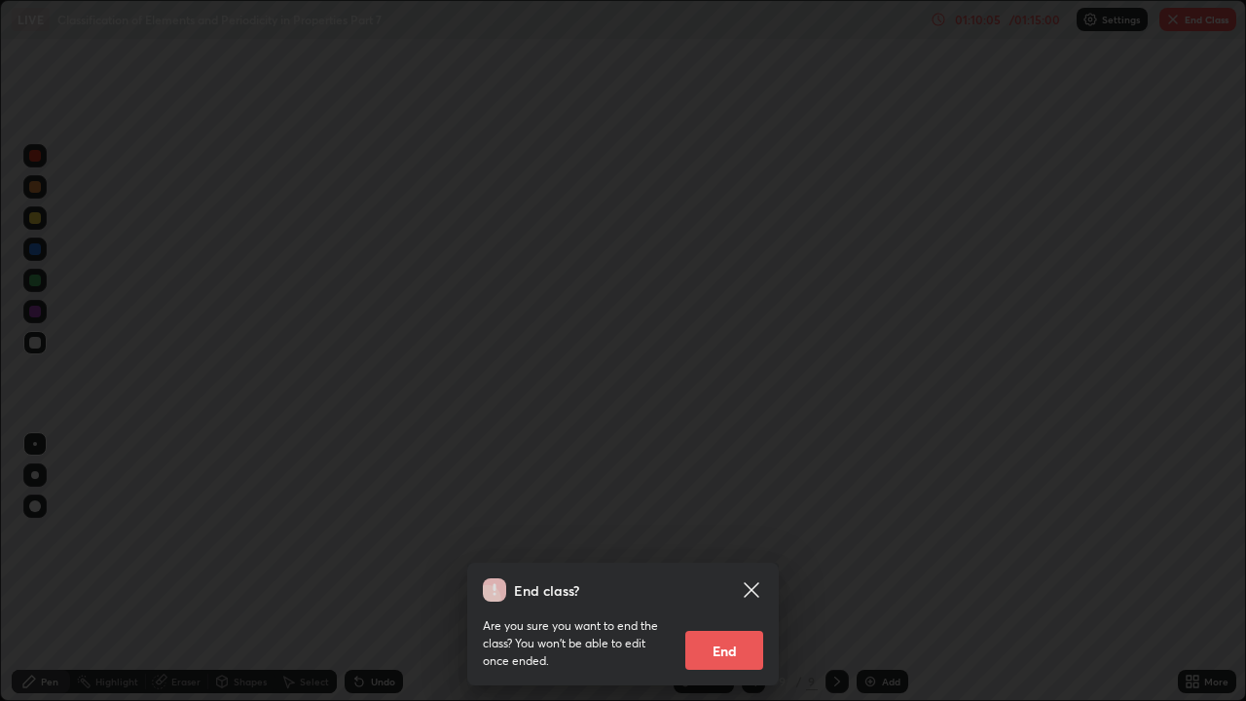
click at [739, 536] on button "End" at bounding box center [724, 650] width 78 height 39
